Goal: Transaction & Acquisition: Purchase product/service

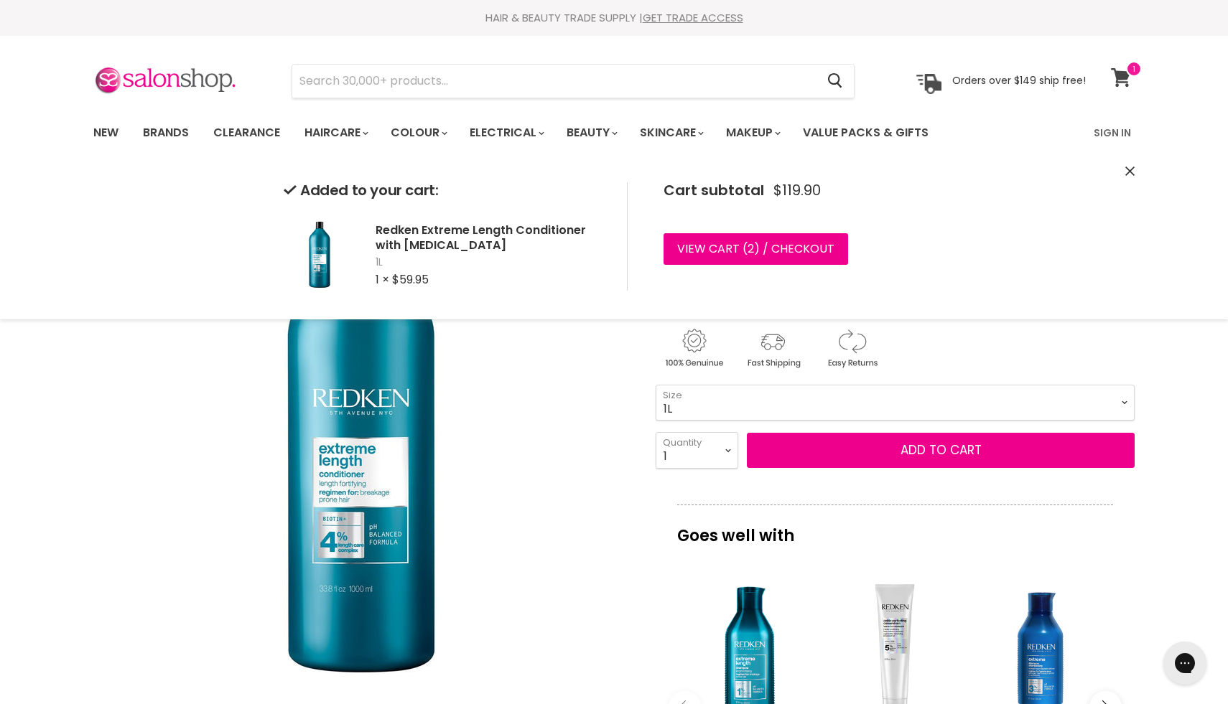
click at [1124, 79] on icon at bounding box center [1120, 77] width 19 height 19
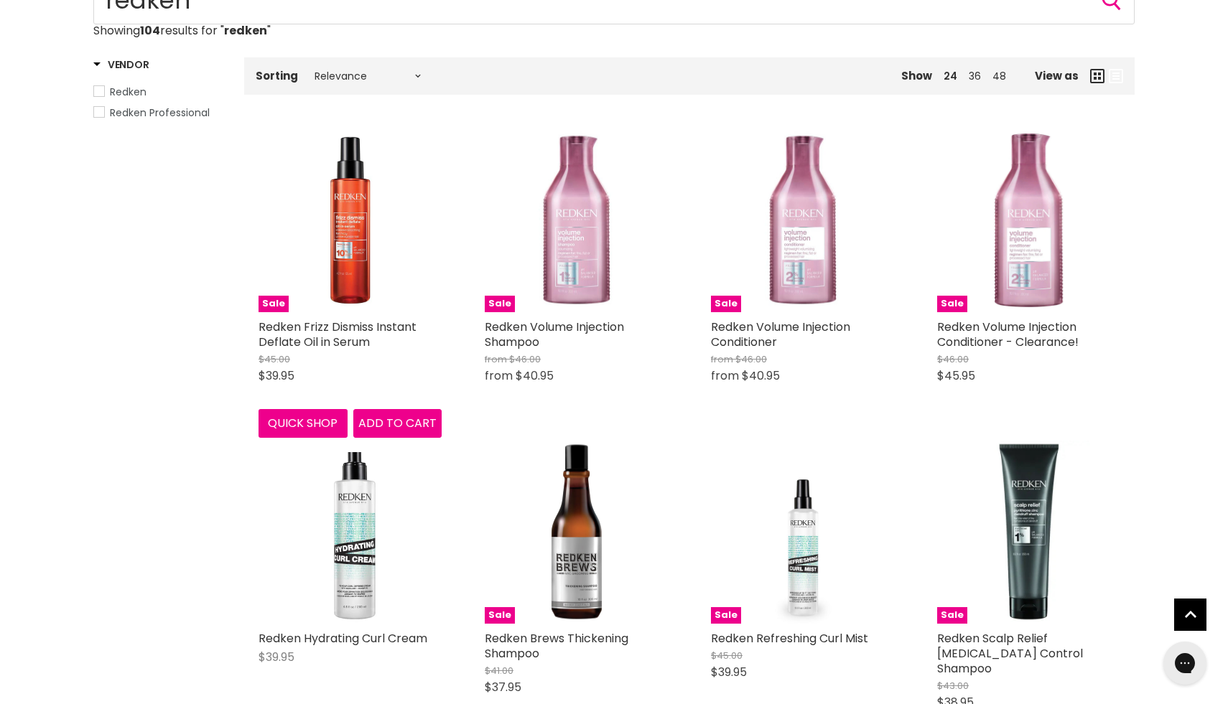
scroll to position [234, 0]
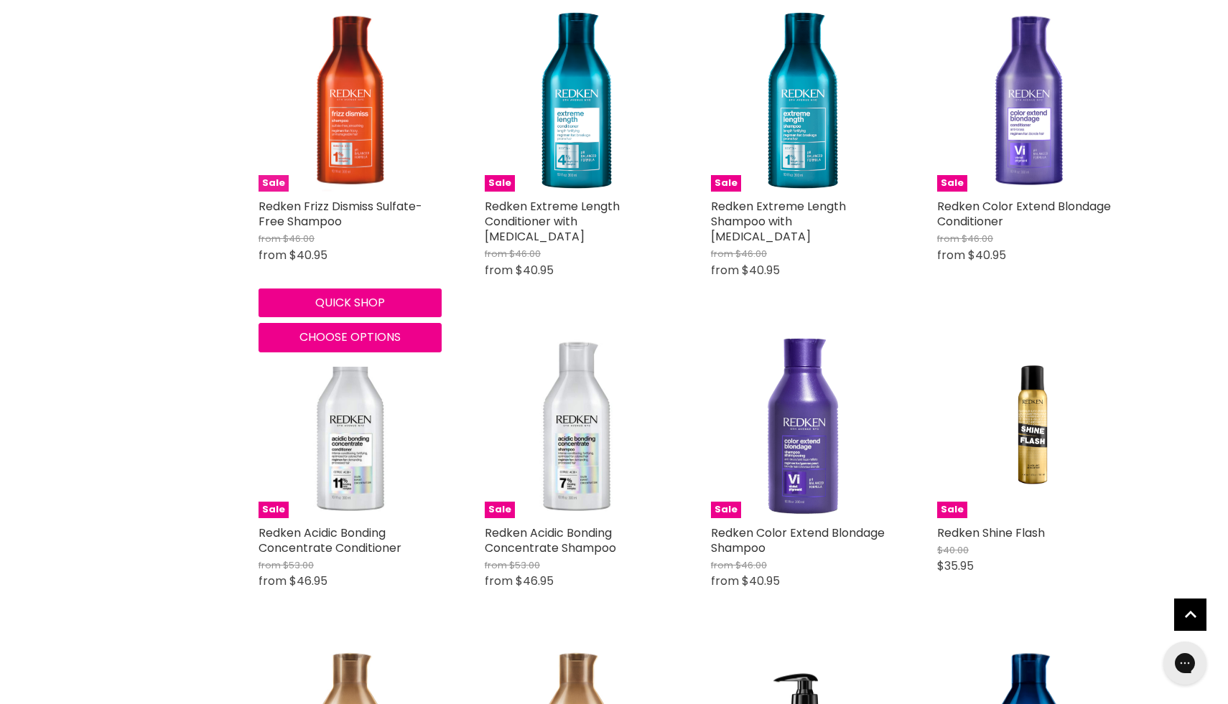
scroll to position [1528, 0]
